Goal: Communication & Community: Answer question/provide support

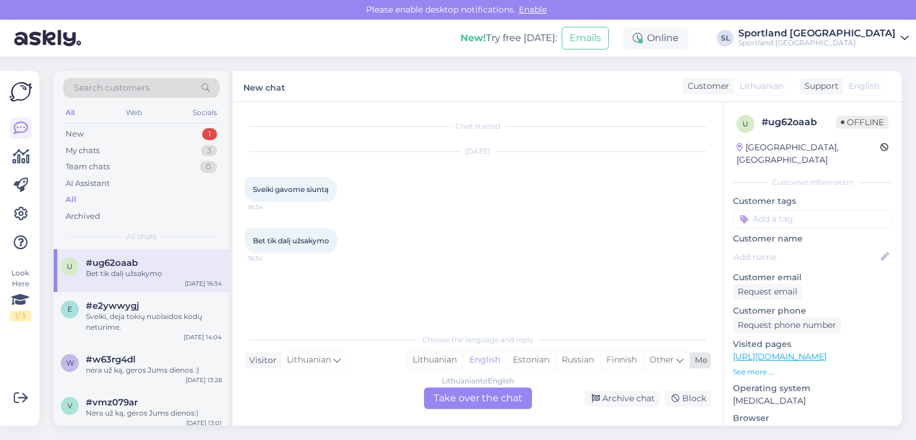
click at [448, 358] on div "Lithuanian" at bounding box center [435, 360] width 56 height 18
click at [468, 391] on div "Lithuanian to Lithuanian Take over the chat" at bounding box center [478, 398] width 108 height 21
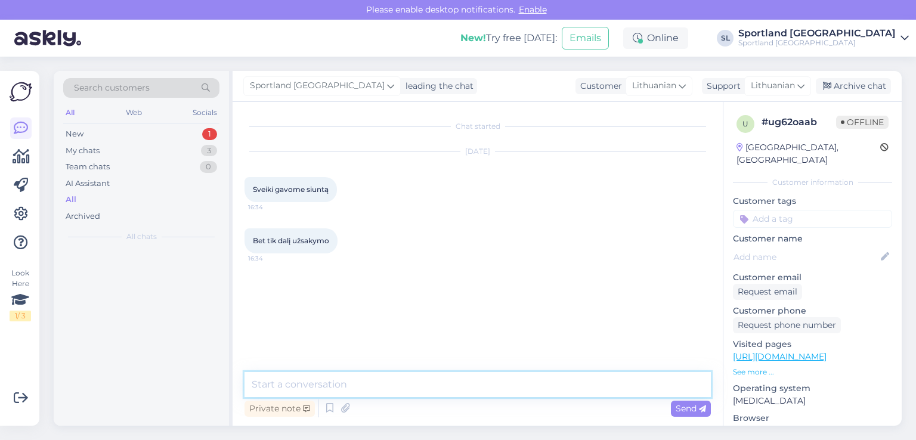
click at [419, 381] on textarea at bounding box center [477, 384] width 466 height 25
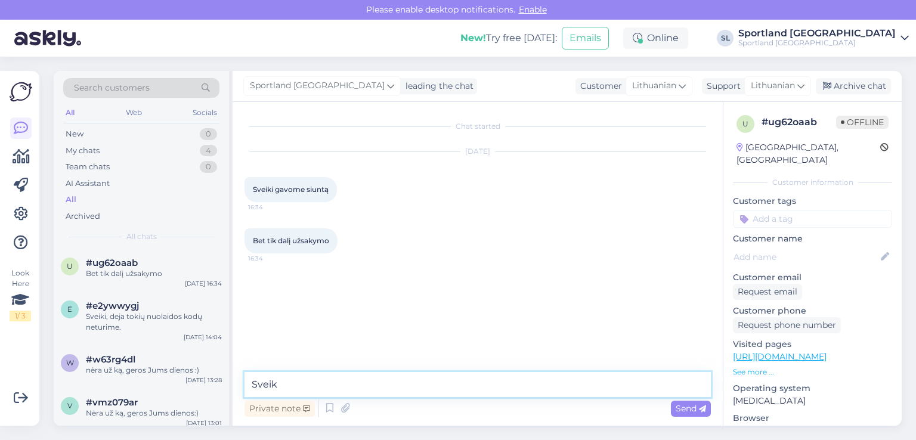
type textarea "Sveiki"
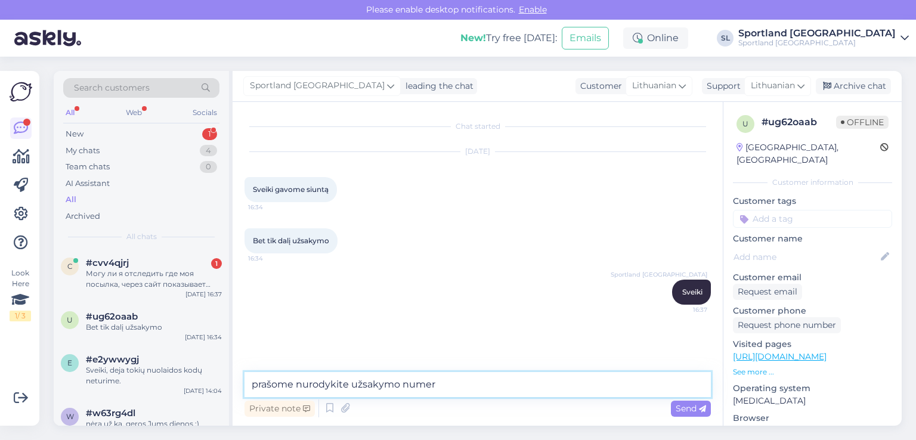
type textarea "prašome nurodykite užsakymo numerį"
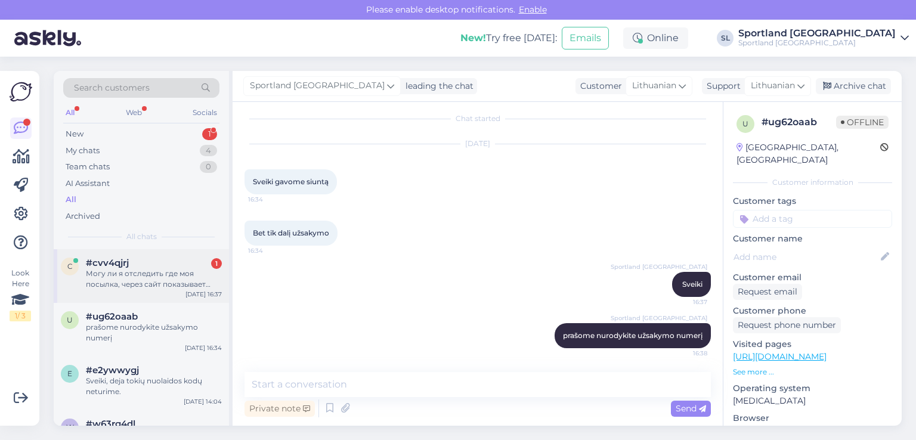
click at [143, 268] on div "Могу ли я отследить где моя посылка, через сайт показывает лишь статус обработк…" at bounding box center [154, 278] width 136 height 21
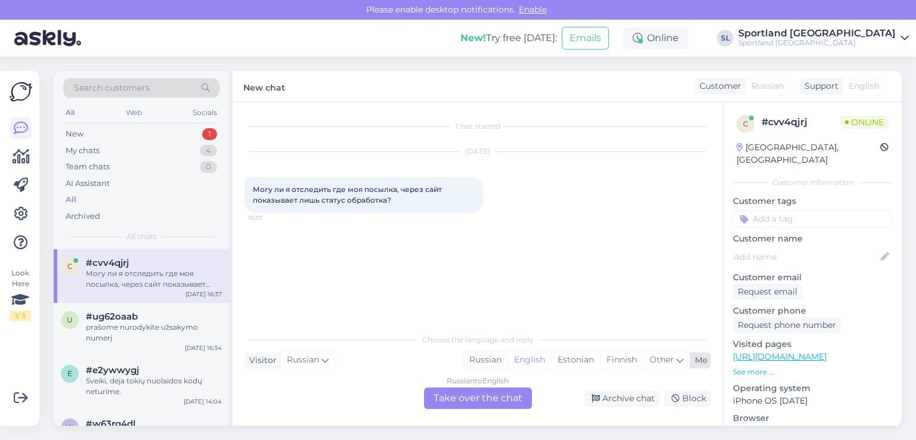
click at [484, 355] on div "Russian" at bounding box center [485, 360] width 44 height 18
click at [486, 401] on div "Russian to Russian Take over the chat" at bounding box center [478, 398] width 108 height 21
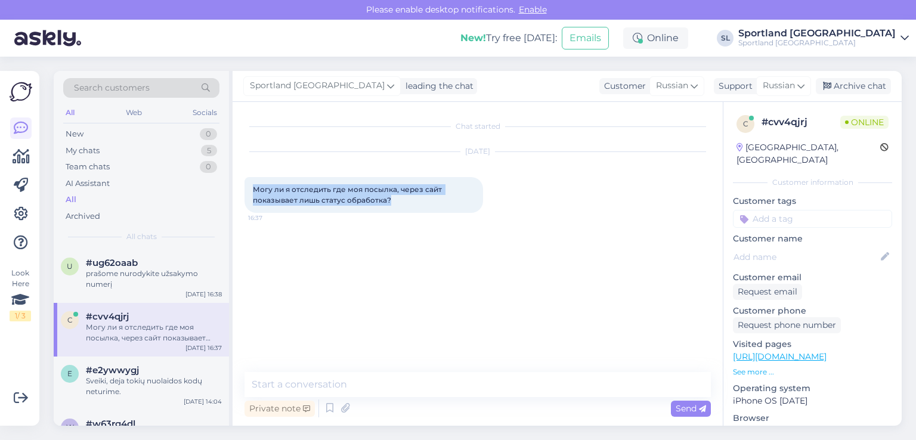
drag, startPoint x: 403, startPoint y: 201, endPoint x: 236, endPoint y: 176, distance: 168.8
click at [236, 176] on div "Chat started [DATE] Могу ли я отследить где моя посылка, через сайт показывает …" at bounding box center [478, 264] width 490 height 324
copy span "Могу ли я отследить где моя посылка, через сайт показывает лишь статус обработк…"
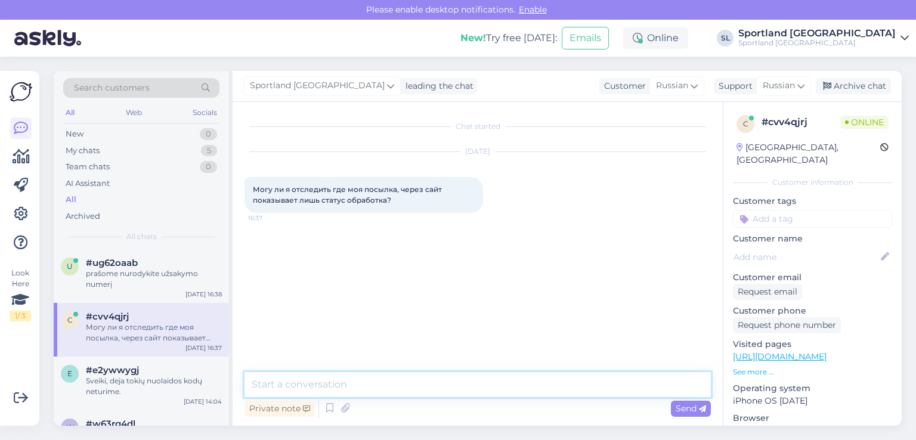
click at [333, 394] on textarea at bounding box center [477, 384] width 466 height 25
paste textarea "добрый день"
type textarea "добрый день"
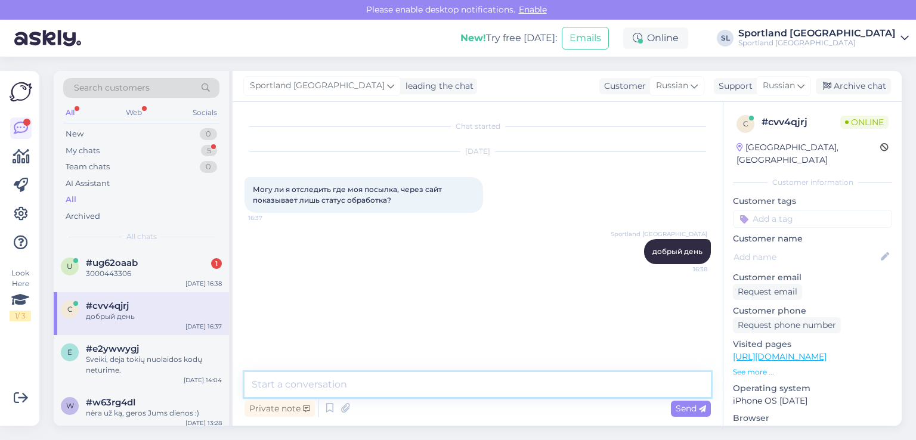
paste textarea "укажите пожалуйста номер заказа"
type textarea "укажите пожалуйста номер заказа"
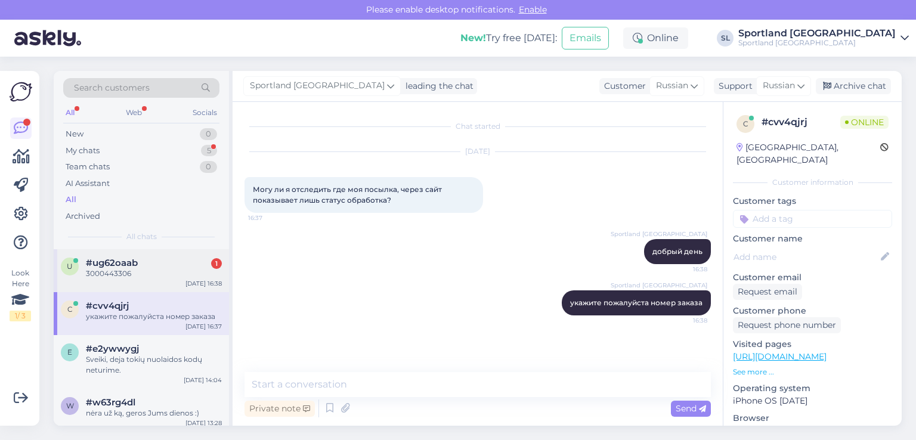
click at [127, 282] on div "u #ug62oaab 1 3000443306 [DATE] 16:38" at bounding box center [141, 270] width 175 height 43
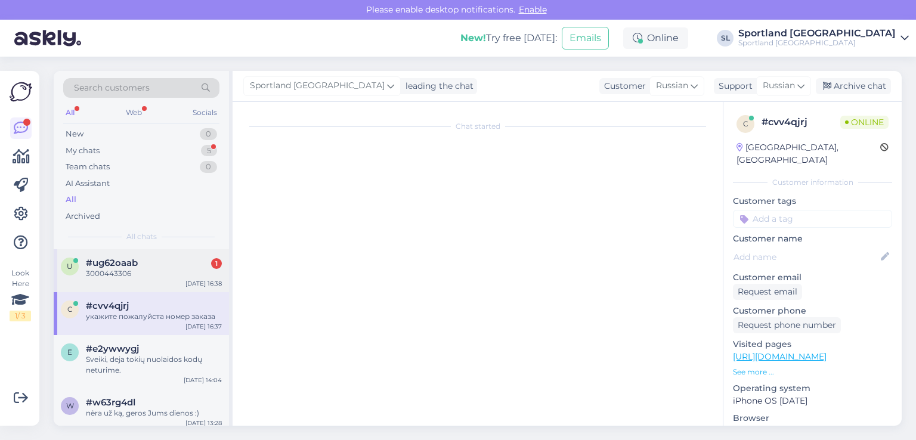
scroll to position [60, 0]
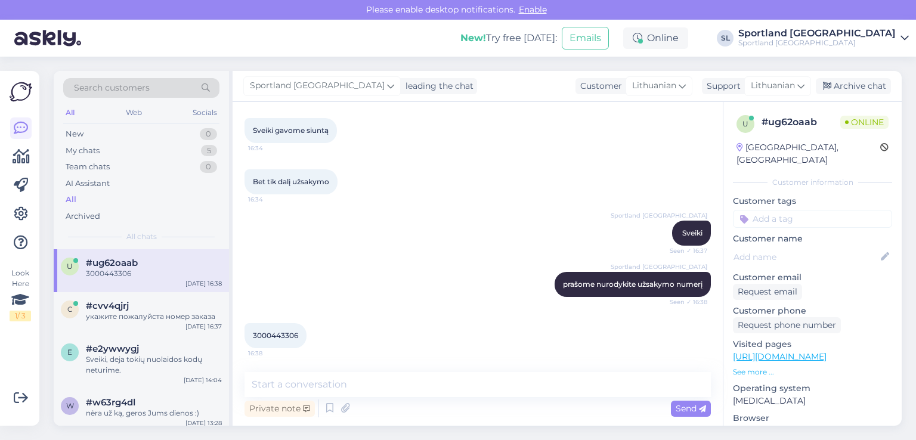
click at [254, 333] on span "3000443306" at bounding box center [275, 335] width 45 height 9
copy div "3000443306 16:38"
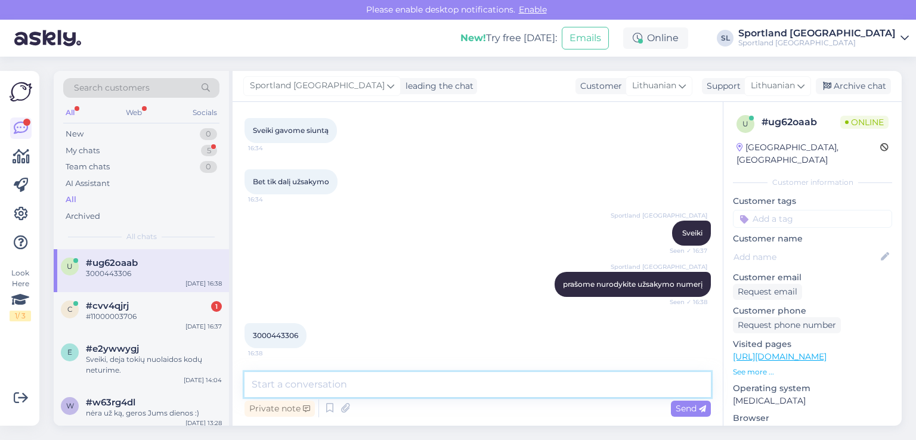
click at [411, 381] on textarea at bounding box center [477, 384] width 466 height 25
type textarea "Jūsų užsakymą sudaro dvi atskiros siuntos"
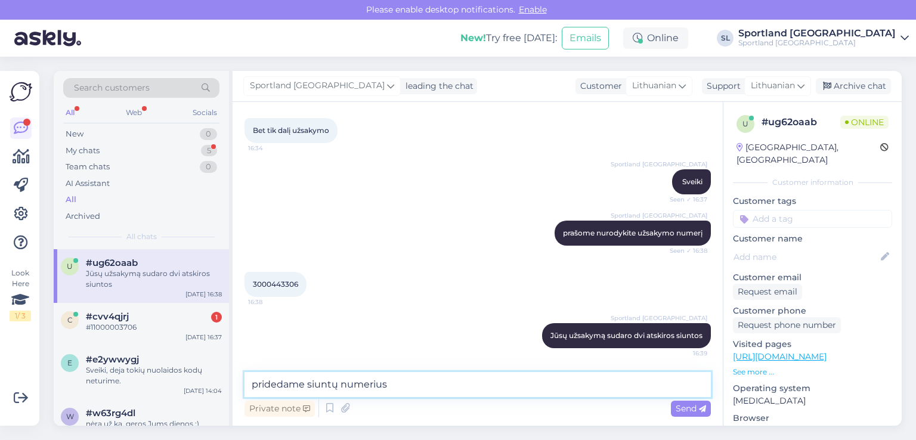
type textarea "pridedame siuntų numerius"
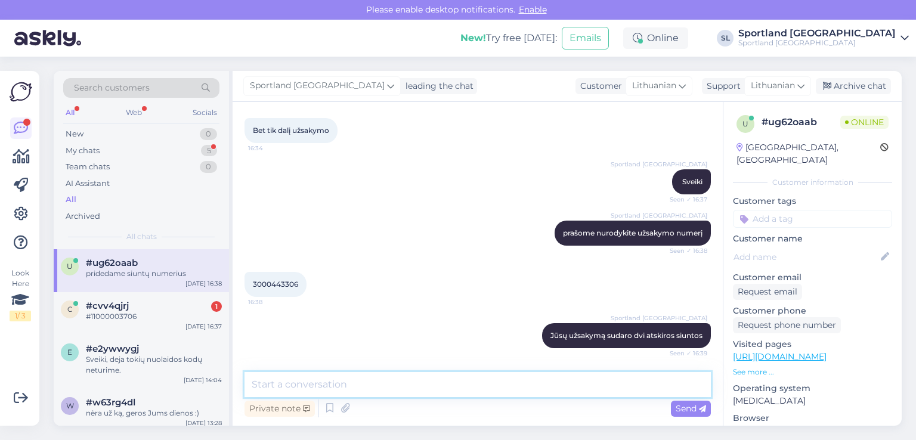
scroll to position [162, 0]
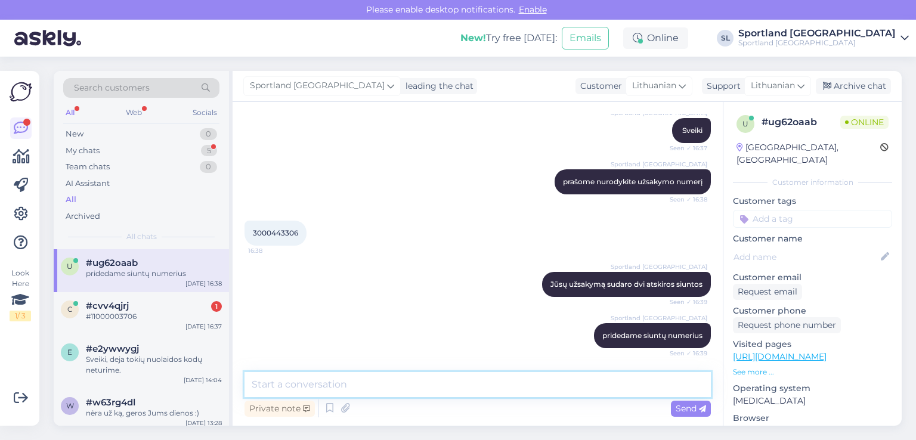
paste textarea "CC850228866EE"
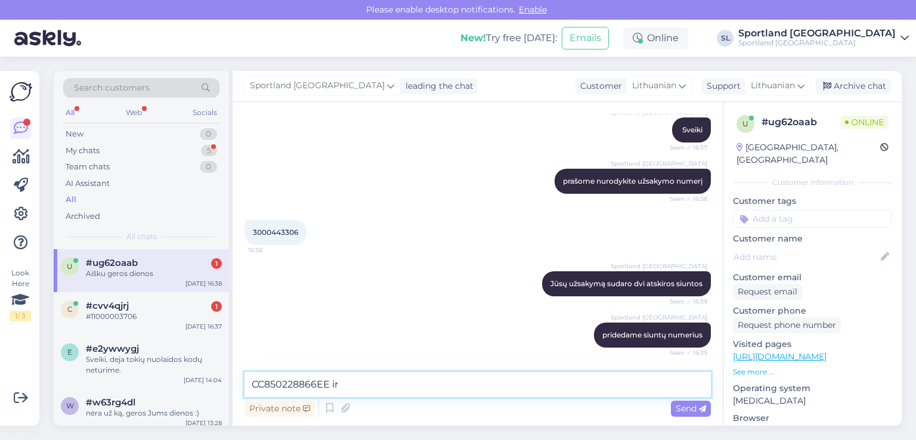
scroll to position [213, 0]
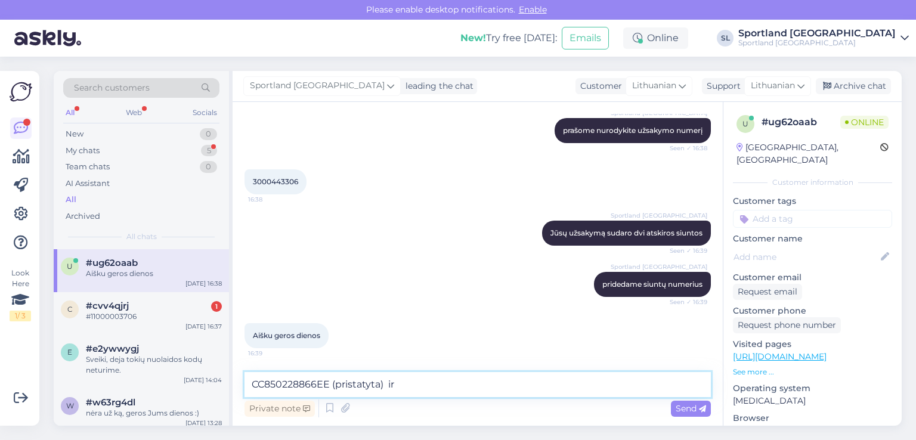
click at [449, 385] on textarea "CC850228866EE (pristatyta) ir" at bounding box center [477, 384] width 466 height 25
paste textarea "CC850859947EE"
type textarea "CC850228866EE (pristatyta) ir CC850859947EE (perduota kurjeriui)."
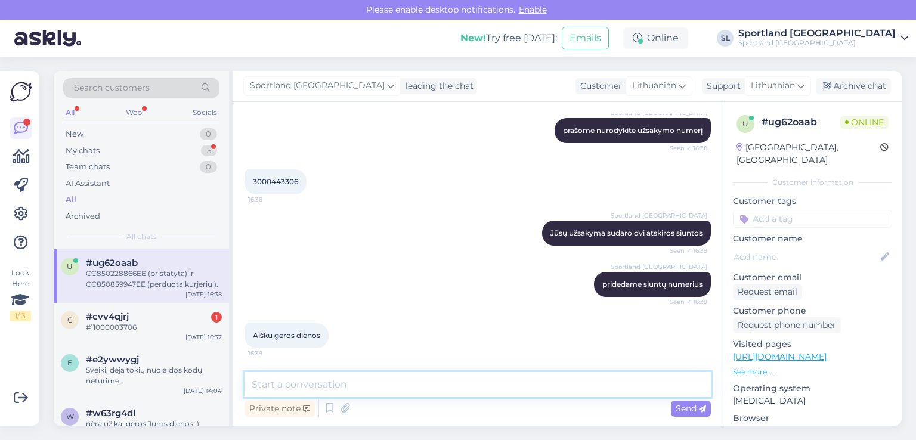
scroll to position [275, 0]
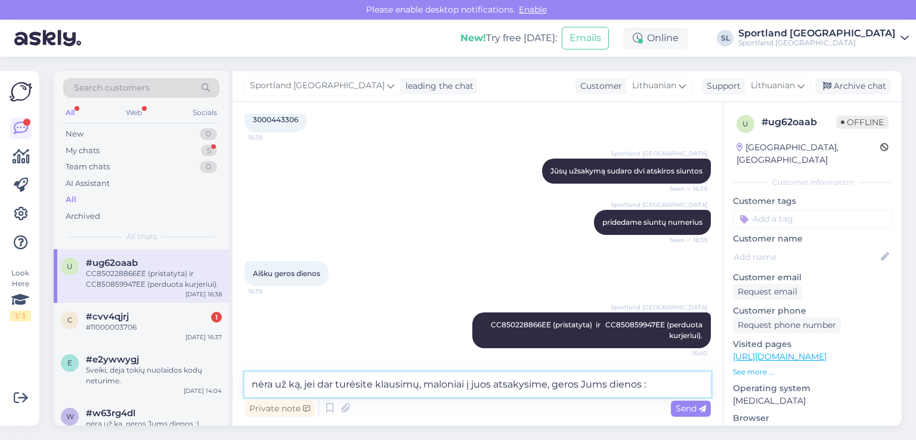
type textarea "nėra už ką, jei dar turėsite klausimų, maloniai į juos atsakysime, geros Jums d…"
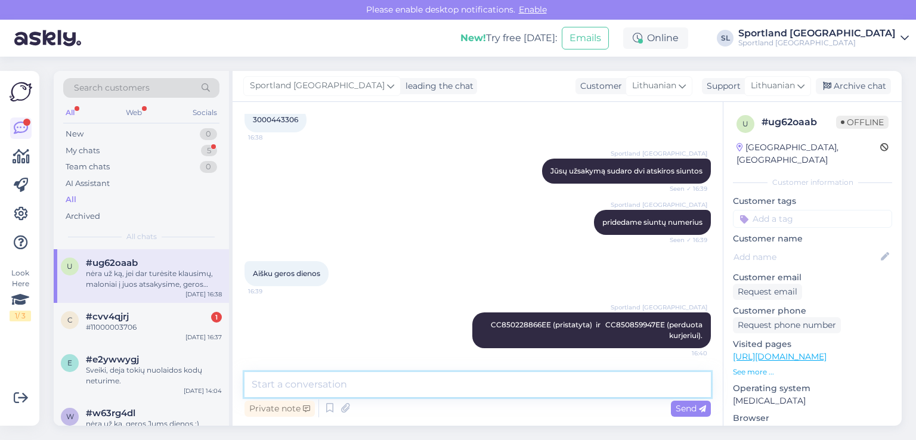
scroll to position [337, 0]
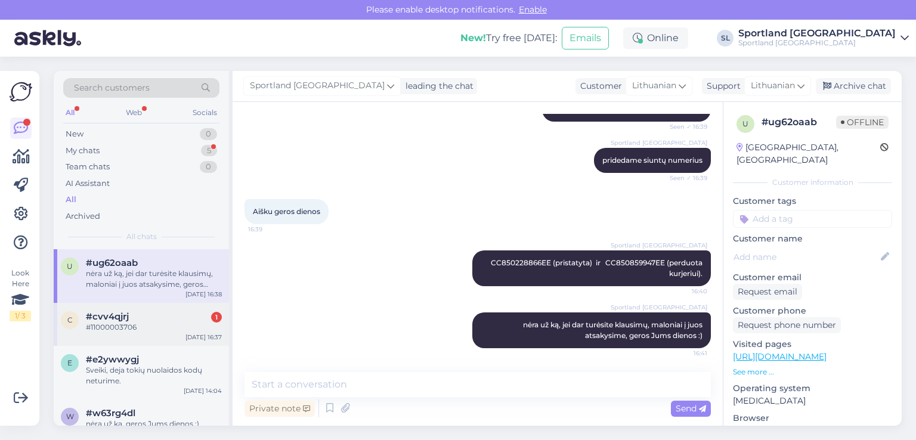
click at [98, 320] on span "#cvv4qjrj" at bounding box center [107, 316] width 43 height 11
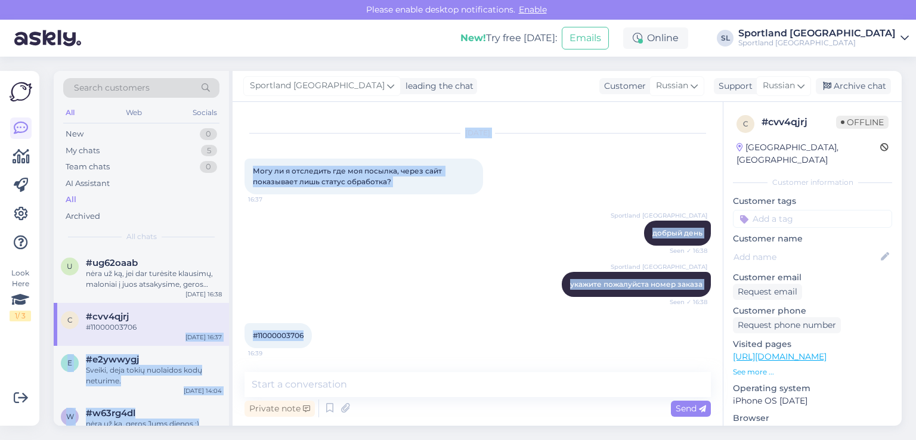
drag, startPoint x: 309, startPoint y: 333, endPoint x: 229, endPoint y: 326, distance: 80.2
click at [229, 326] on div "Search customers All Web Socials New 0 My chats 5 Team chats 0 AI Assistant All…" at bounding box center [478, 248] width 848 height 355
click at [352, 281] on div "Sportland [GEOGRAPHIC_DATA] укажите пожалуйста номер заказа Seen ✓ 16:38" at bounding box center [477, 284] width 466 height 51
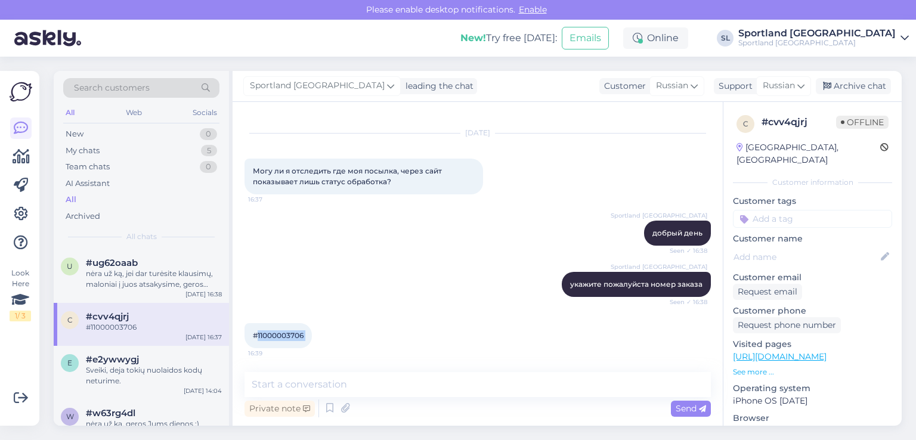
drag, startPoint x: 315, startPoint y: 336, endPoint x: 255, endPoint y: 333, distance: 60.3
click at [255, 333] on div "#11000003706 16:39" at bounding box center [277, 335] width 67 height 25
copy div "11000003706 16:39"
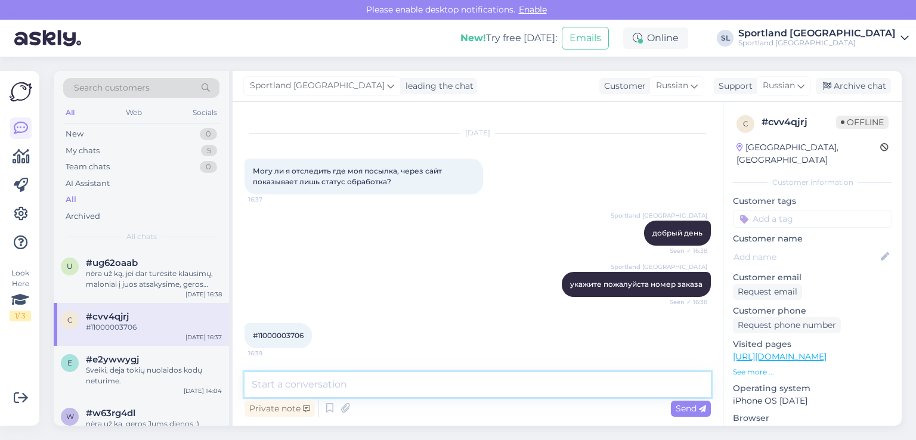
click at [306, 379] on textarea at bounding box center [477, 384] width 466 height 25
paste textarea "номер отгрузки"
paste textarea "CC849658165EE"
type textarea "номер отгрузки CC849658165EE"
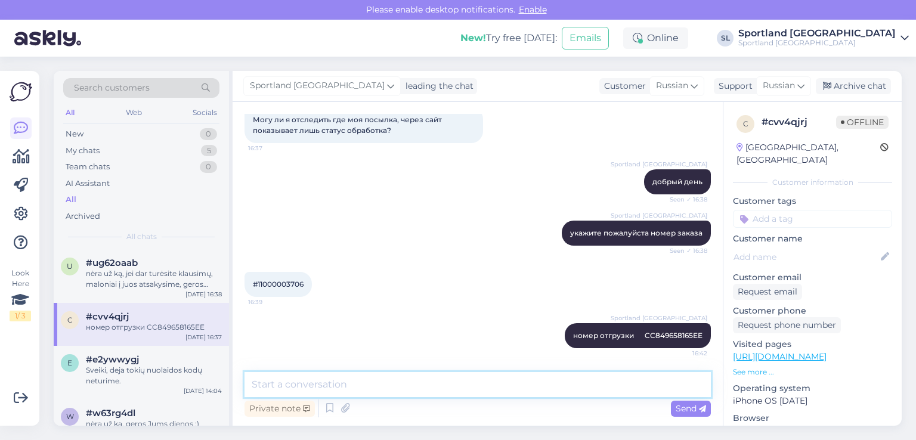
paste textarea "посылка уже передана курьеру."
type textarea "посылка уже передана курьеру."
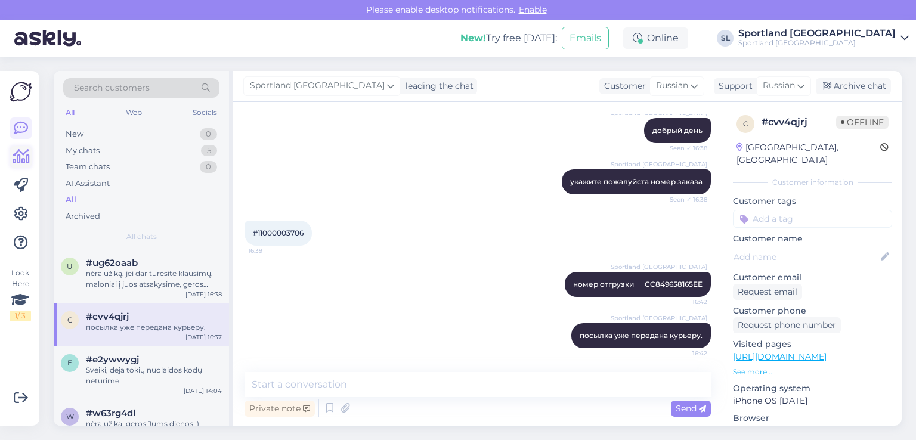
click at [17, 151] on icon at bounding box center [21, 157] width 17 height 14
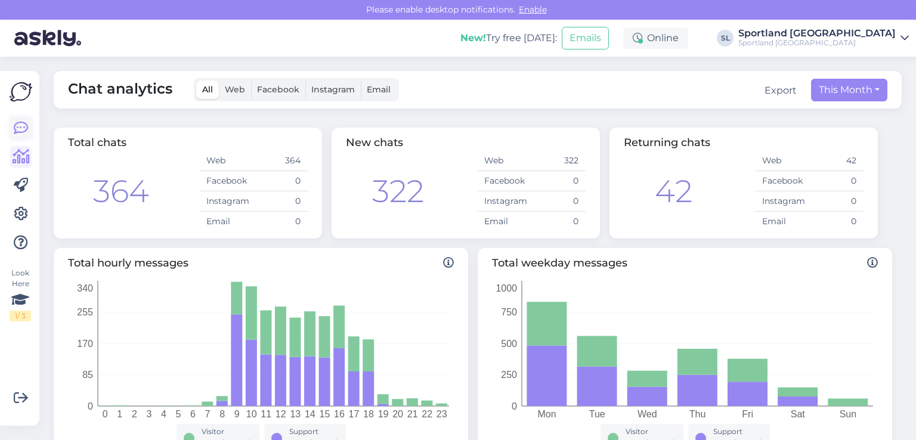
click at [16, 125] on icon at bounding box center [21, 128] width 14 height 14
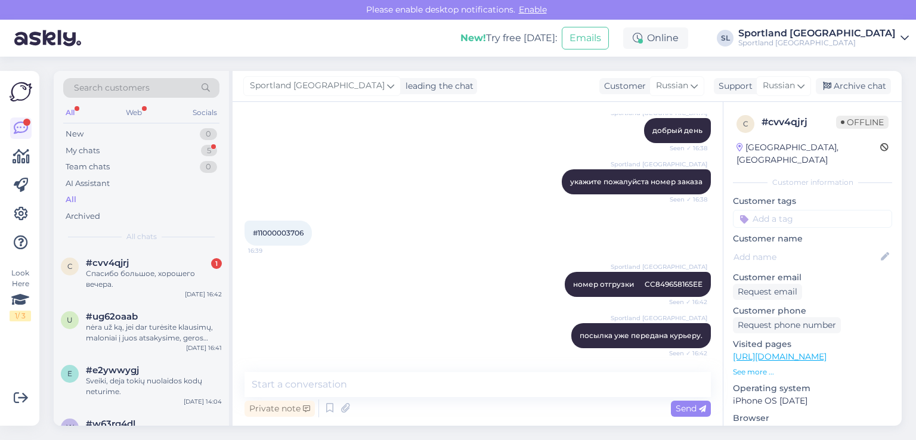
scroll to position [172, 0]
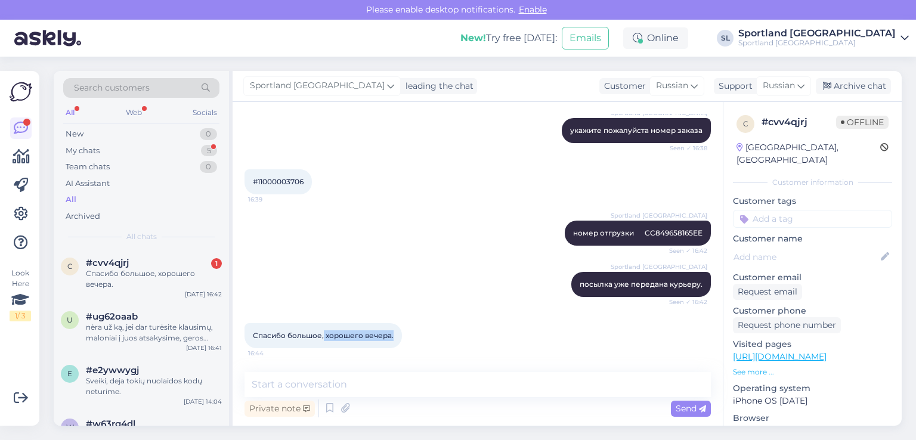
drag, startPoint x: 395, startPoint y: 336, endPoint x: 323, endPoint y: 343, distance: 73.1
click at [323, 343] on div "Спасибо большое, хорошего вечера. 16:44" at bounding box center [322, 335] width 157 height 25
copy span "хорошего вечера."
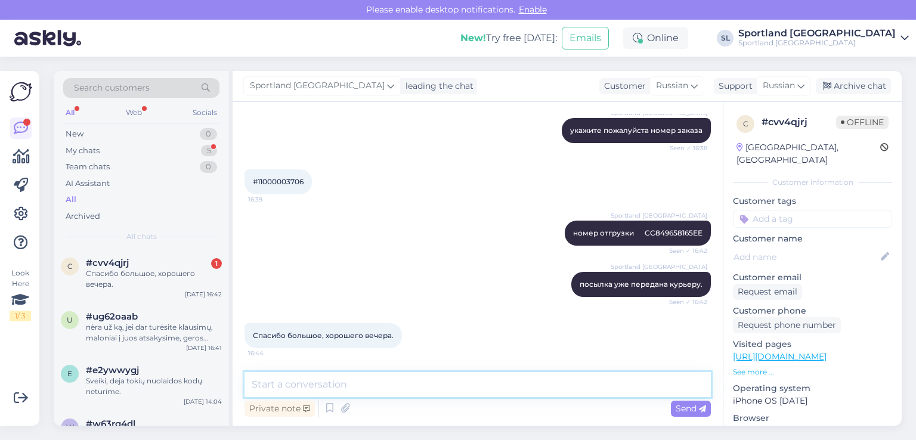
click at [358, 391] on textarea at bounding box center [477, 384] width 466 height 25
paste textarea "хорошего вечера."
type textarea "хорошего вечера :)"
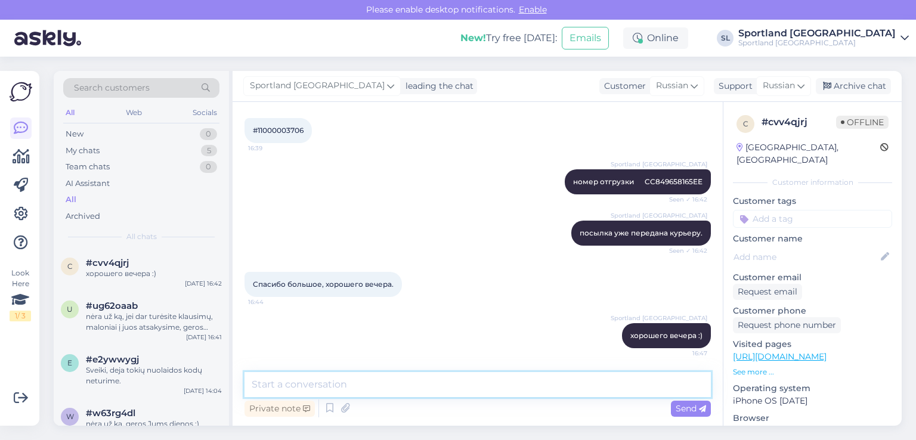
scroll to position [224, 0]
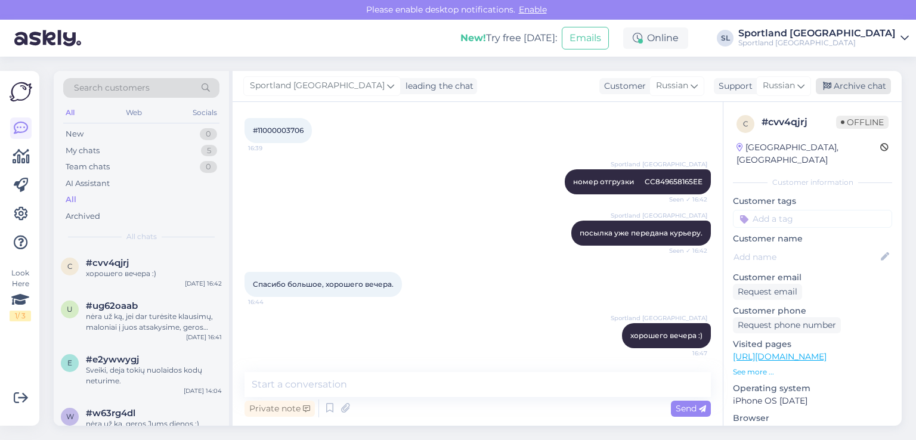
click at [873, 83] on div "Archive chat" at bounding box center [853, 86] width 75 height 16
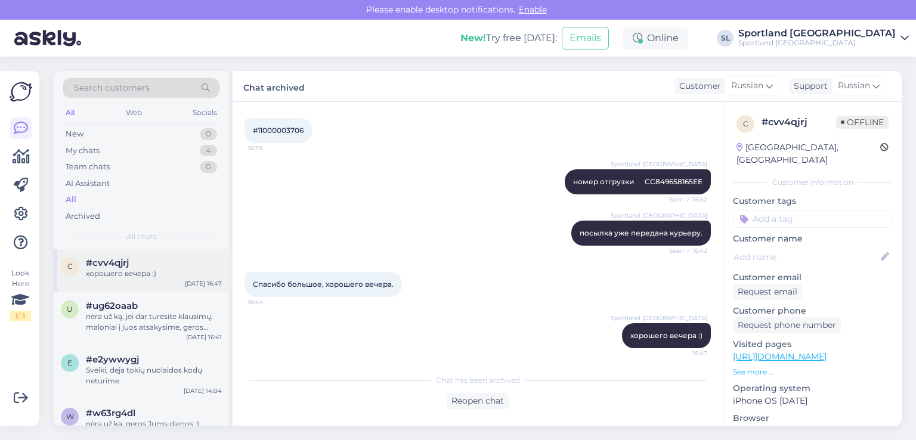
click at [110, 271] on div "хорошего вечера :)" at bounding box center [154, 273] width 136 height 11
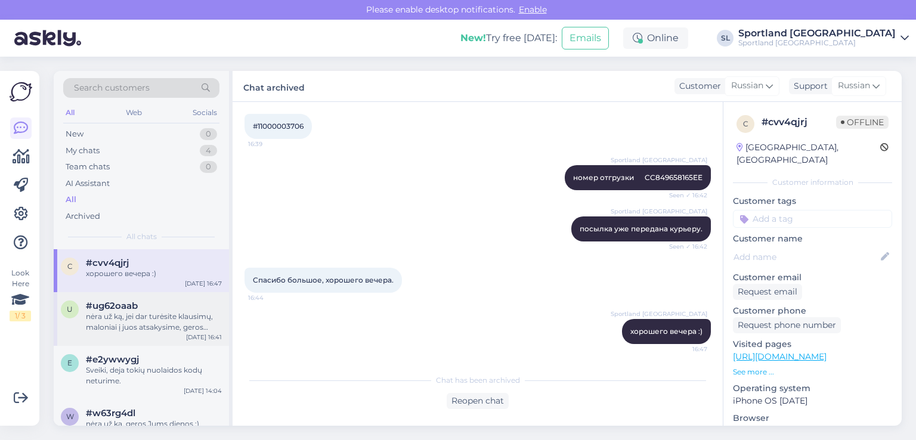
click at [119, 313] on div "nėra už ką, jei dar turėsite klausimų, maloniai į juos atsakysime, geros Jums d…" at bounding box center [154, 321] width 136 height 21
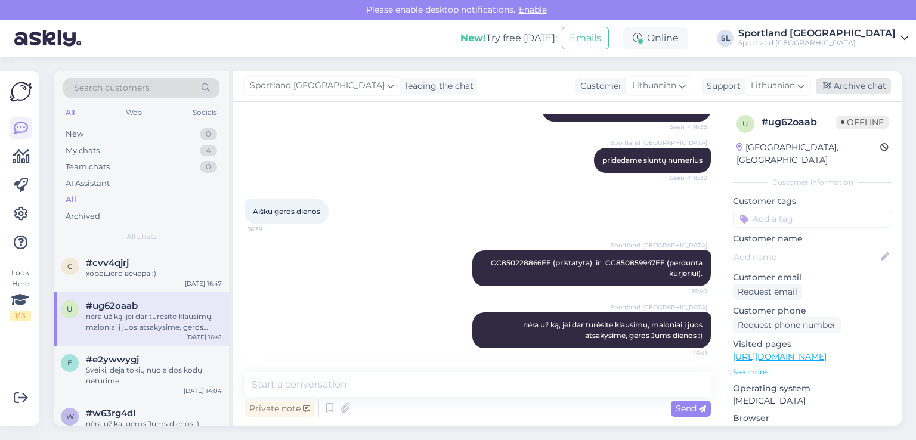
click at [874, 78] on div "Archive chat" at bounding box center [853, 86] width 75 height 16
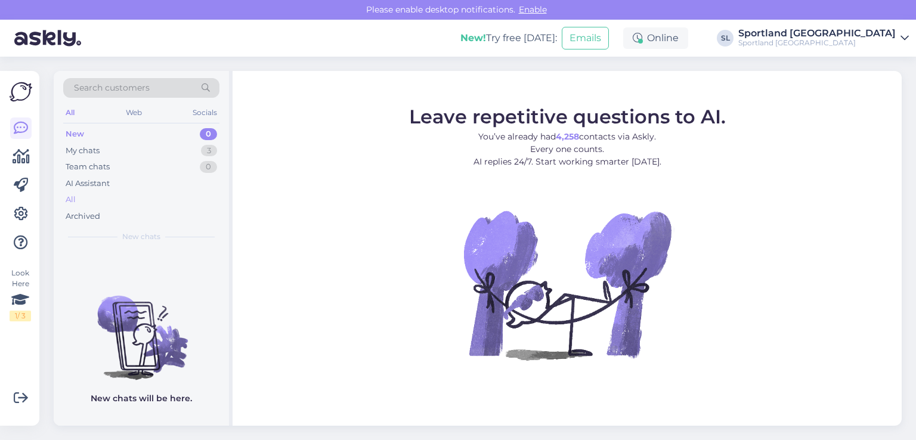
click at [98, 197] on div "All" at bounding box center [141, 199] width 156 height 17
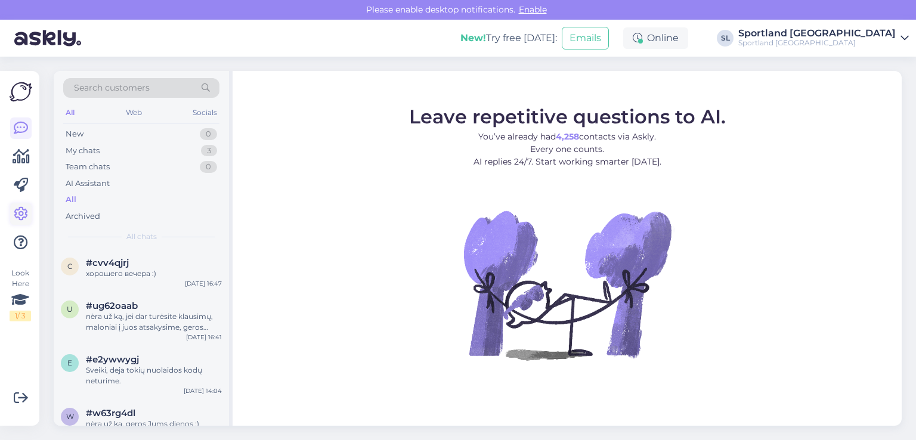
click at [21, 215] on icon at bounding box center [21, 214] width 14 height 14
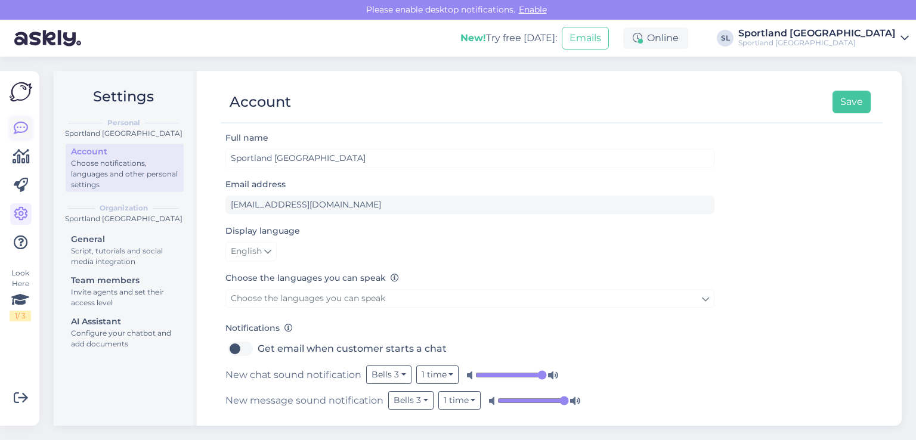
click at [14, 134] on icon at bounding box center [21, 128] width 14 height 14
